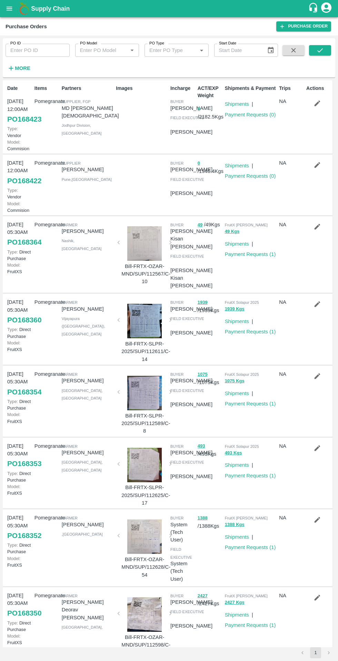
click at [19, 70] on strong "More" at bounding box center [23, 68] width 16 height 6
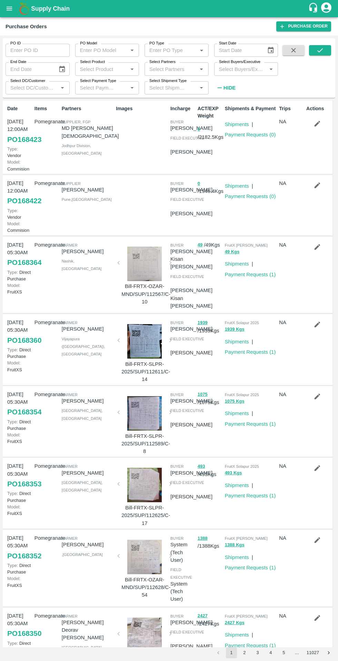
click at [21, 91] on input "Select DC/Customer" at bounding box center [32, 87] width 49 height 9
type input "frui"
click at [20, 122] on input "checkbox" at bounding box center [21, 124] width 14 height 14
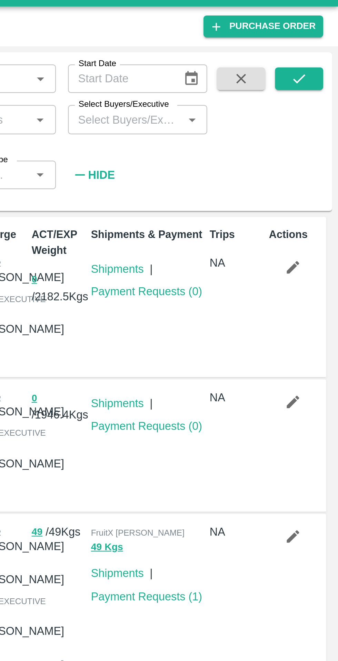
click at [319, 55] on button "submit" at bounding box center [320, 50] width 22 height 10
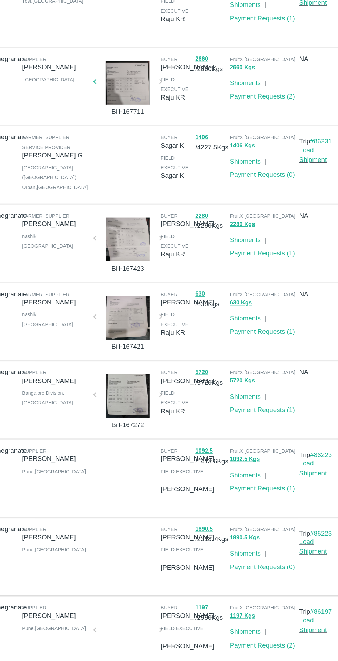
scroll to position [212, 0]
